Goal: Communication & Community: Answer question/provide support

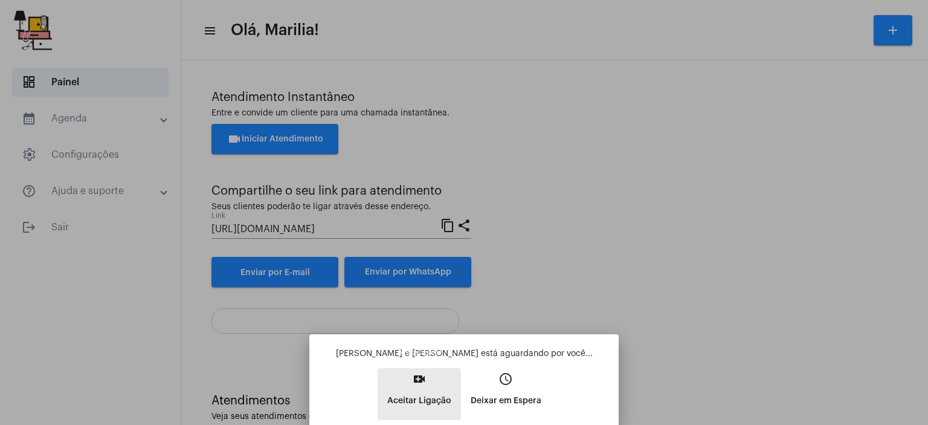
click at [402, 401] on p "Aceitar Ligação" at bounding box center [419, 400] width 64 height 22
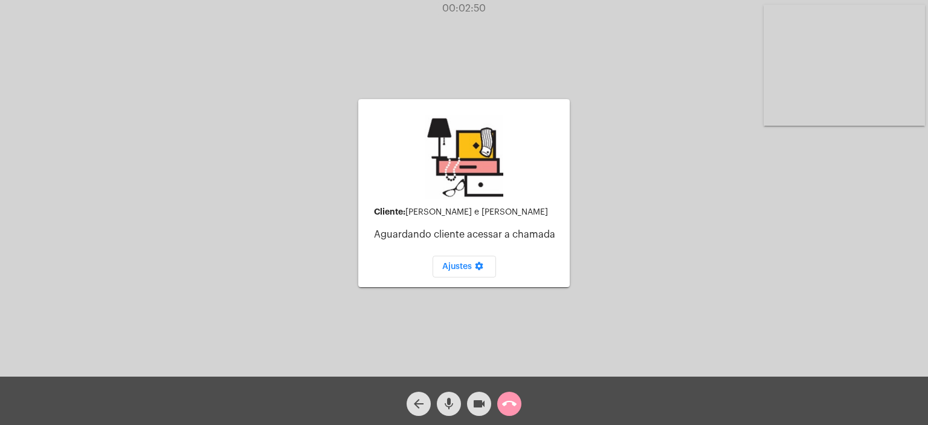
click at [410, 401] on button "arrow_back" at bounding box center [418, 403] width 24 height 24
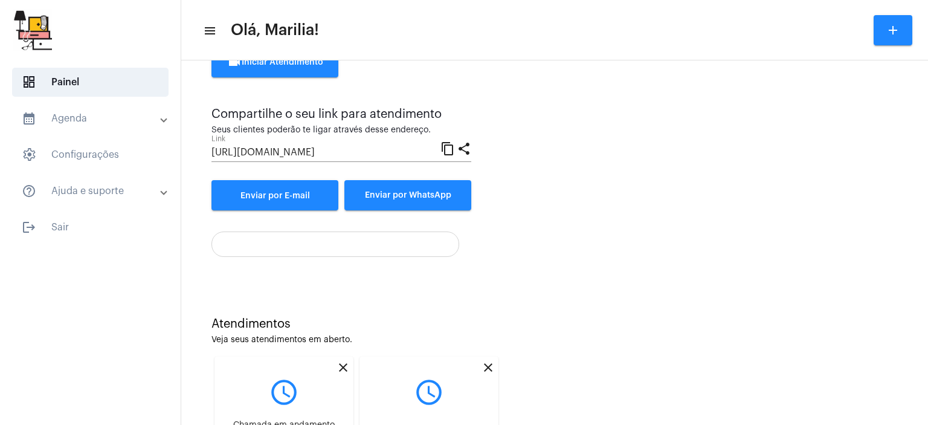
scroll to position [182, 0]
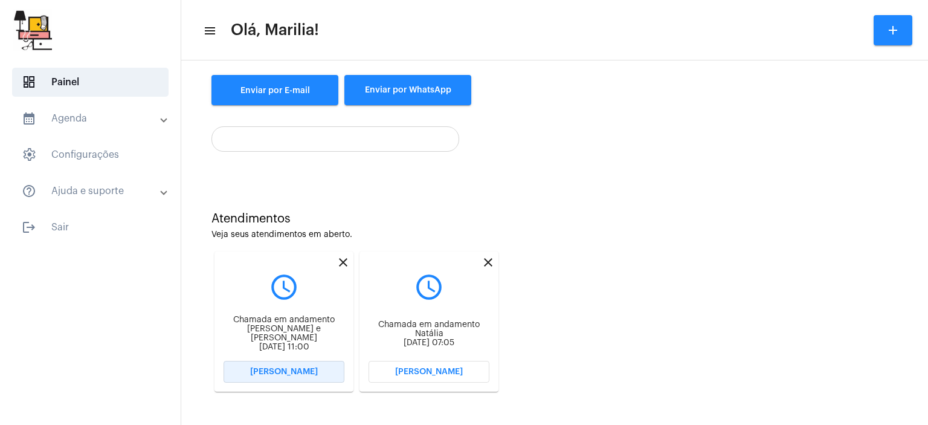
click at [266, 370] on span "[PERSON_NAME]" at bounding box center [284, 371] width 68 height 8
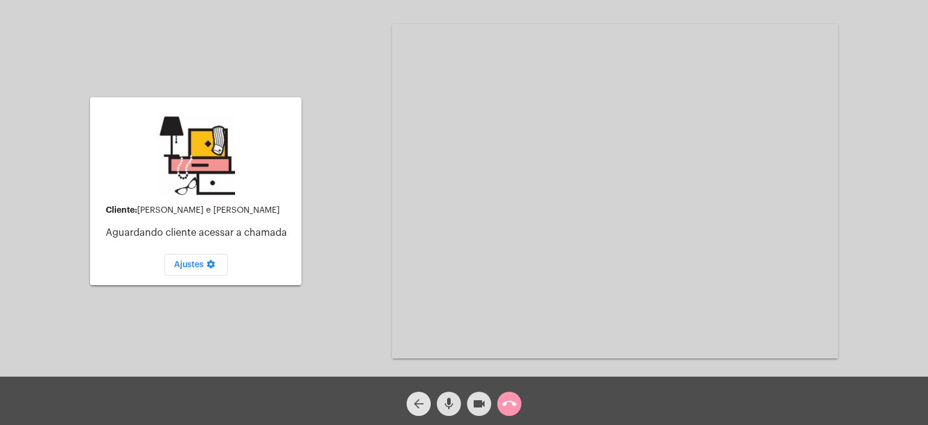
click at [420, 393] on span "arrow_back" at bounding box center [418, 403] width 14 height 24
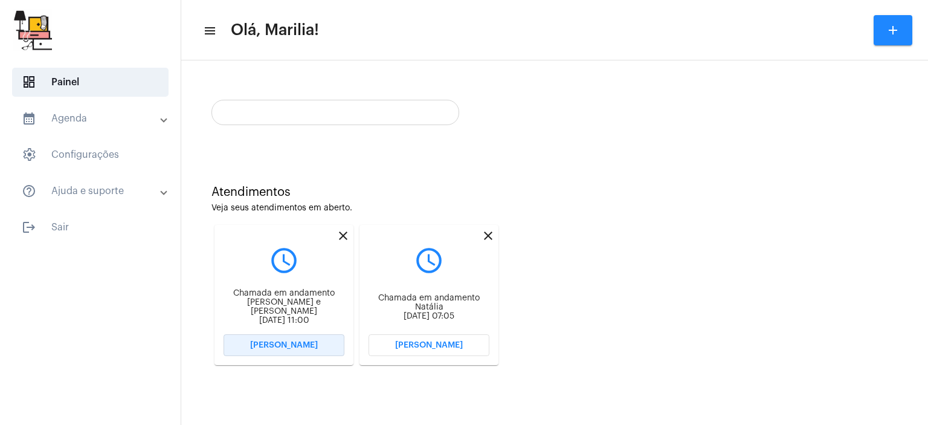
click at [290, 347] on span "[PERSON_NAME]" at bounding box center [284, 345] width 68 height 8
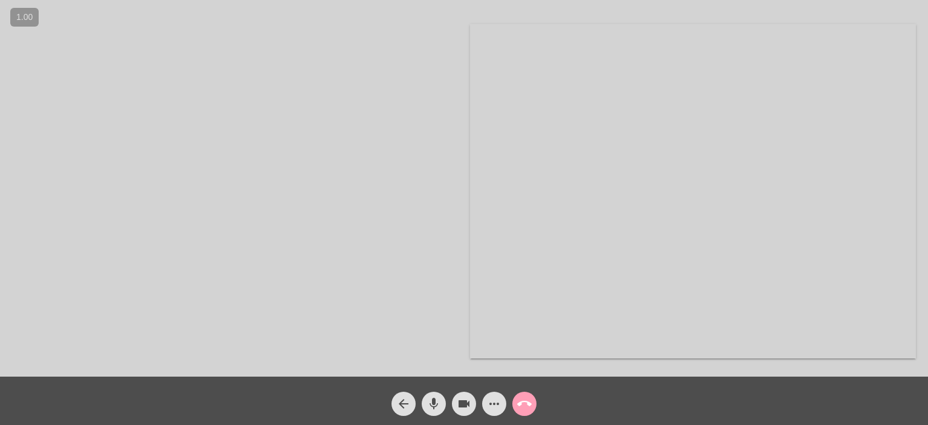
click at [512, 400] on button "call_end" at bounding box center [524, 403] width 24 height 24
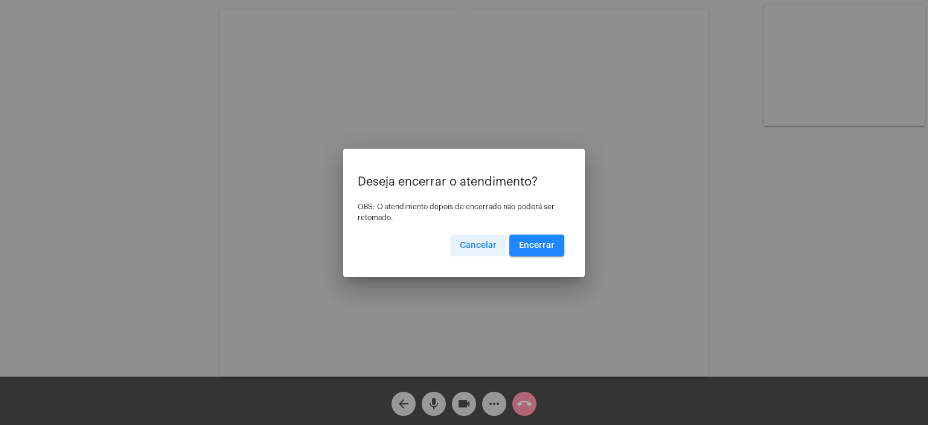
click at [482, 240] on button "Cancelar" at bounding box center [478, 245] width 56 height 22
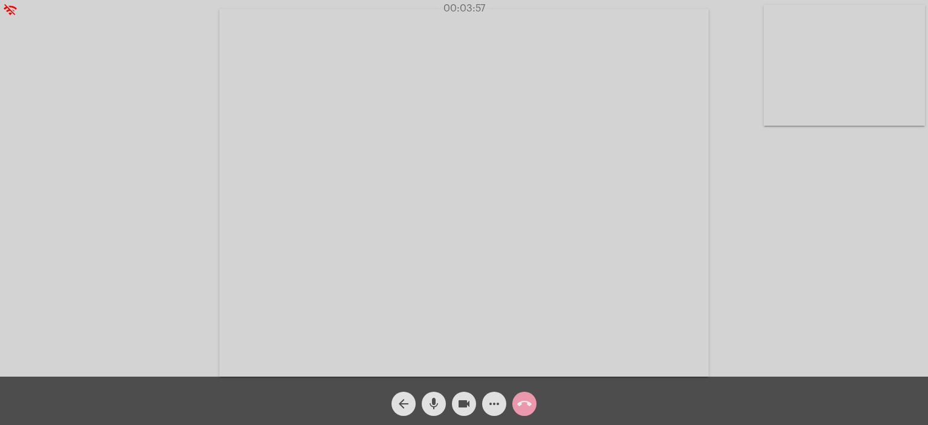
click at [530, 410] on mat-icon "call_end" at bounding box center [524, 403] width 14 height 14
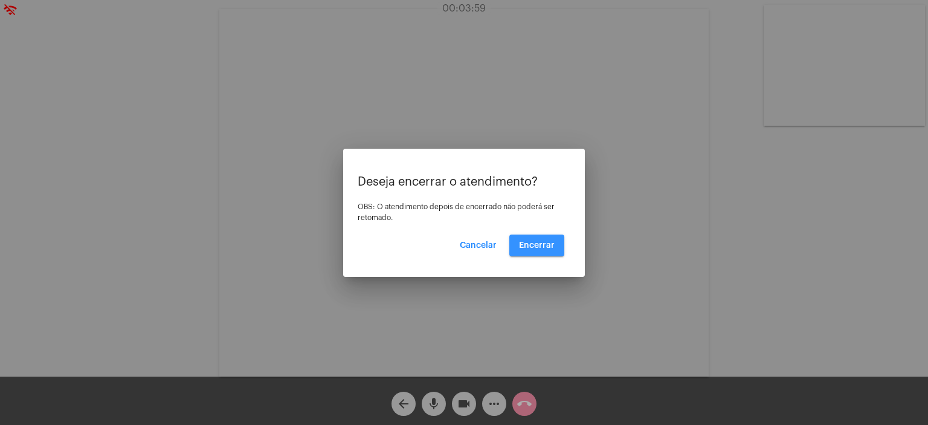
click at [536, 246] on span "Encerrar" at bounding box center [537, 245] width 36 height 8
